Goal: Information Seeking & Learning: Learn about a topic

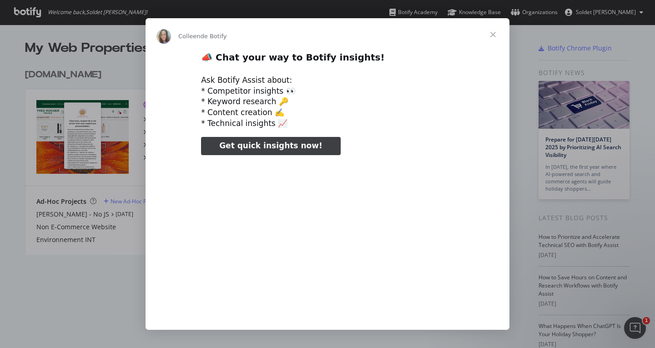
type input "130005"
click at [492, 32] on span "Fermer" at bounding box center [492, 34] width 33 height 33
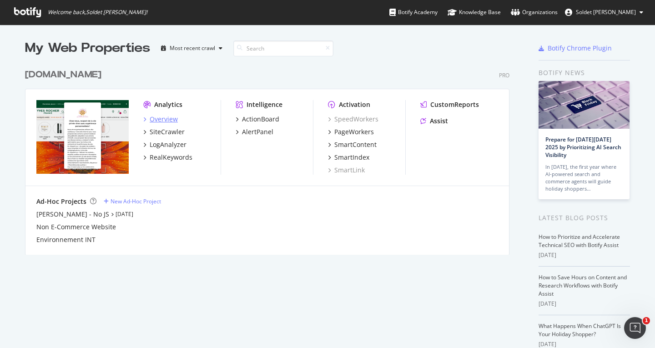
click at [163, 120] on div "Overview" at bounding box center [164, 119] width 28 height 9
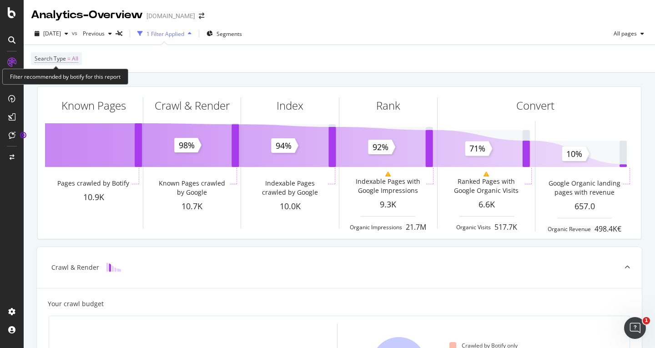
click at [64, 57] on span "Search Type" at bounding box center [50, 59] width 31 height 8
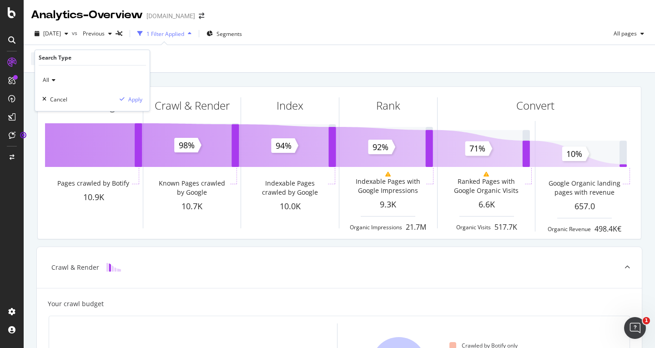
click at [49, 81] on span "All" at bounding box center [46, 80] width 6 height 8
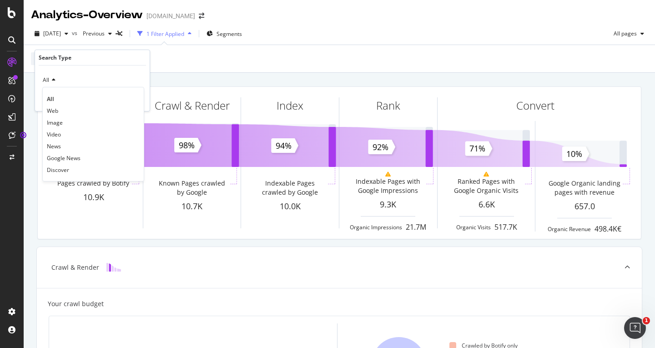
click at [53, 80] on icon at bounding box center [52, 79] width 6 height 5
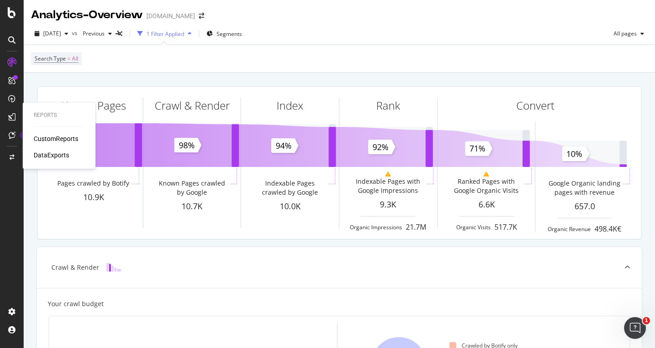
click at [13, 116] on icon at bounding box center [11, 116] width 7 height 7
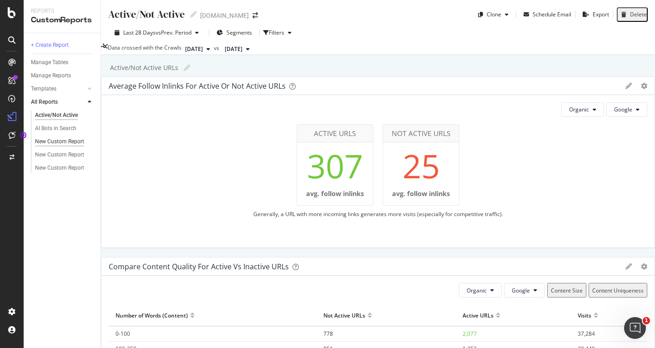
click at [68, 140] on div "New Custom Report" at bounding box center [59, 142] width 49 height 10
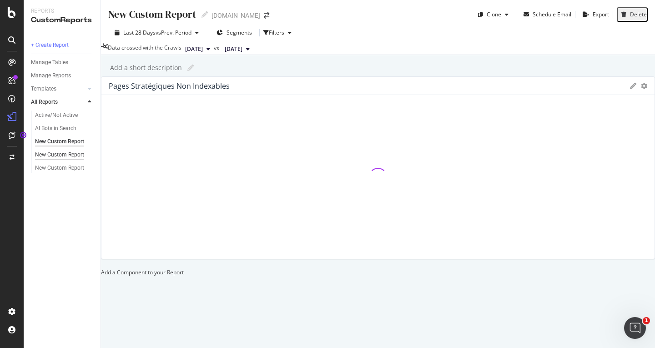
click at [75, 151] on div "New Custom Report" at bounding box center [59, 155] width 49 height 10
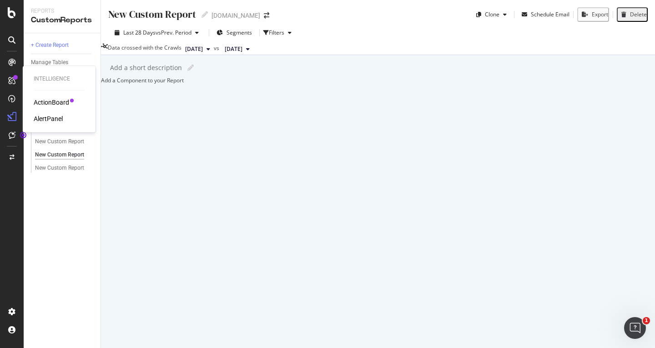
click at [54, 101] on div "ActionBoard" at bounding box center [51, 102] width 35 height 9
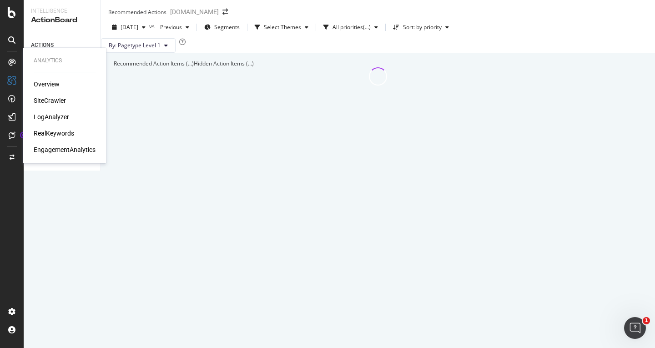
click at [12, 60] on icon at bounding box center [11, 62] width 7 height 7
